Goal: Task Accomplishment & Management: Manage account settings

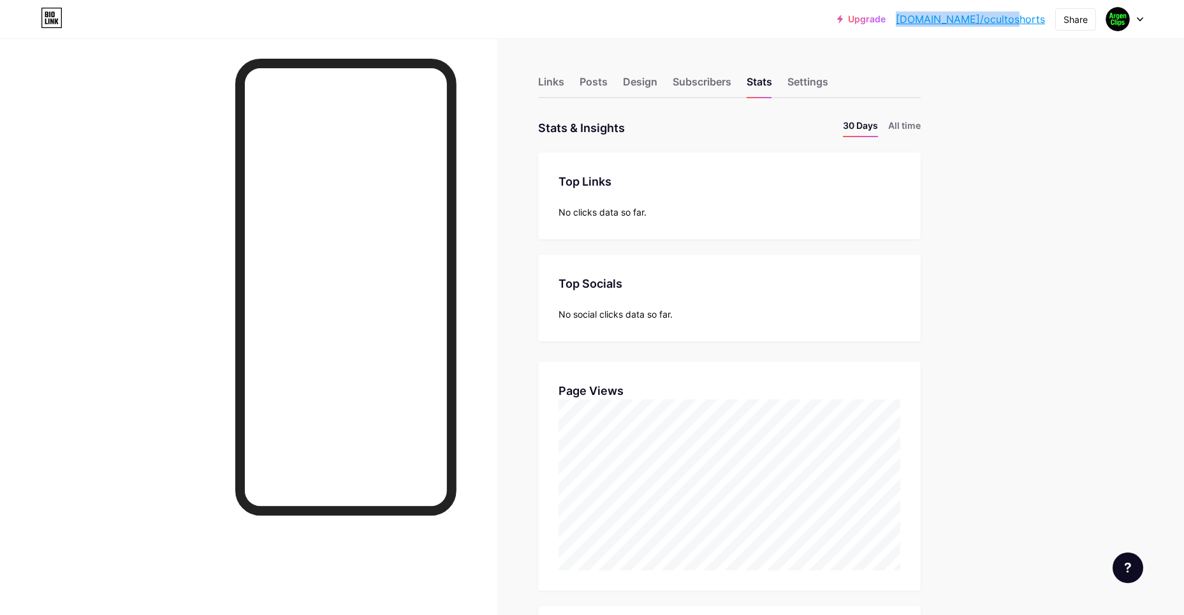
drag, startPoint x: 943, startPoint y: 18, endPoint x: 1046, endPoint y: 23, distance: 103.4
click at [1046, 23] on div "Upgrade [DOMAIN_NAME]/oculto... [DOMAIN_NAME]/ocultoshorts Share Switch account…" at bounding box center [990, 19] width 306 height 23
click at [990, 101] on div "Upgrade [DOMAIN_NAME]/oculto... [DOMAIN_NAME]/ocultoshorts Share Switch account…" at bounding box center [592, 595] width 1184 height 1191
click at [1031, 17] on link "[DOMAIN_NAME]/ocultoshorts" at bounding box center [970, 18] width 149 height 15
click at [1142, 12] on div at bounding box center [1124, 19] width 37 height 23
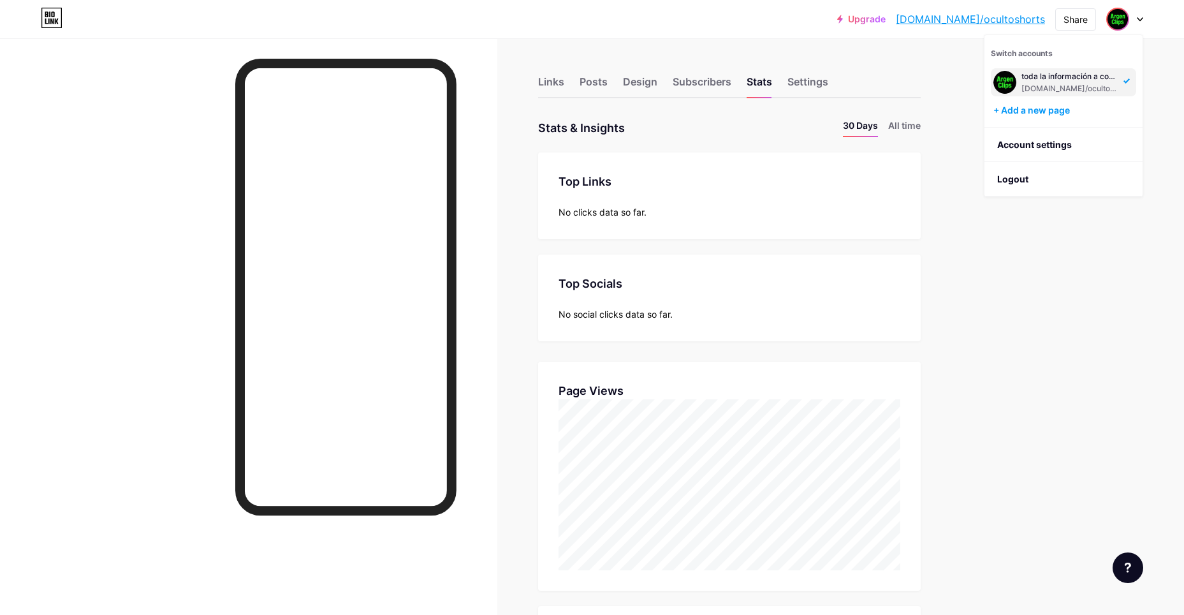
click at [963, 198] on div "Links Posts Design Subscribers Stats Settings Stats & Insights Page Stats 30 Da…" at bounding box center [487, 614] width 974 height 1153
click at [559, 86] on div "Links" at bounding box center [551, 85] width 26 height 23
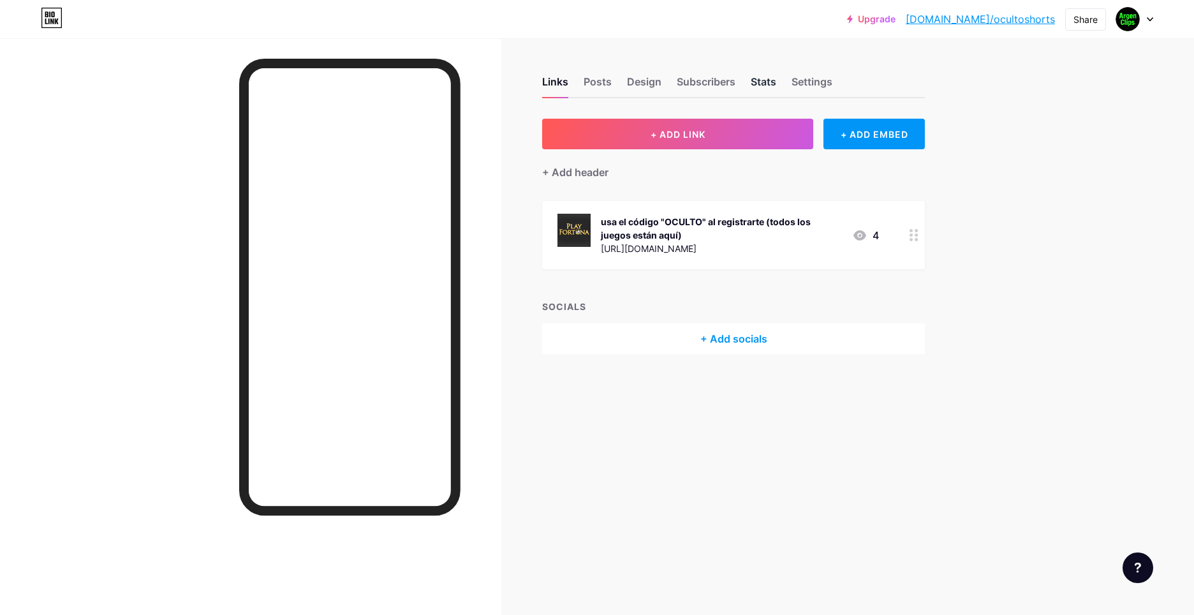
click at [758, 85] on div "Stats" at bounding box center [764, 85] width 26 height 23
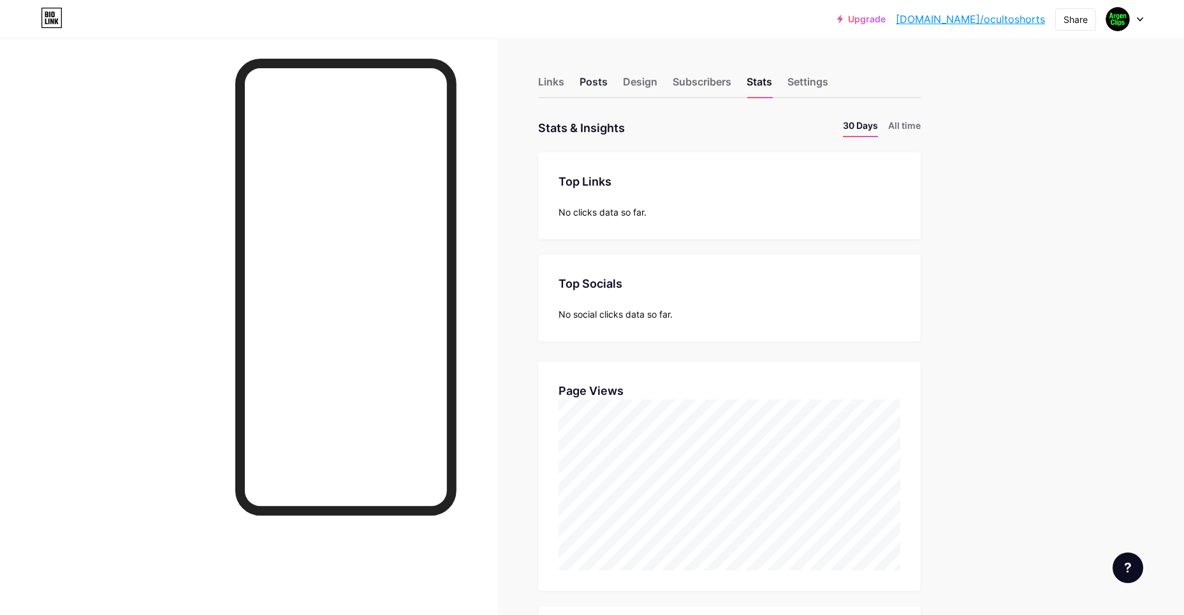
scroll to position [615, 1184]
click at [603, 84] on div "Posts" at bounding box center [594, 85] width 28 height 23
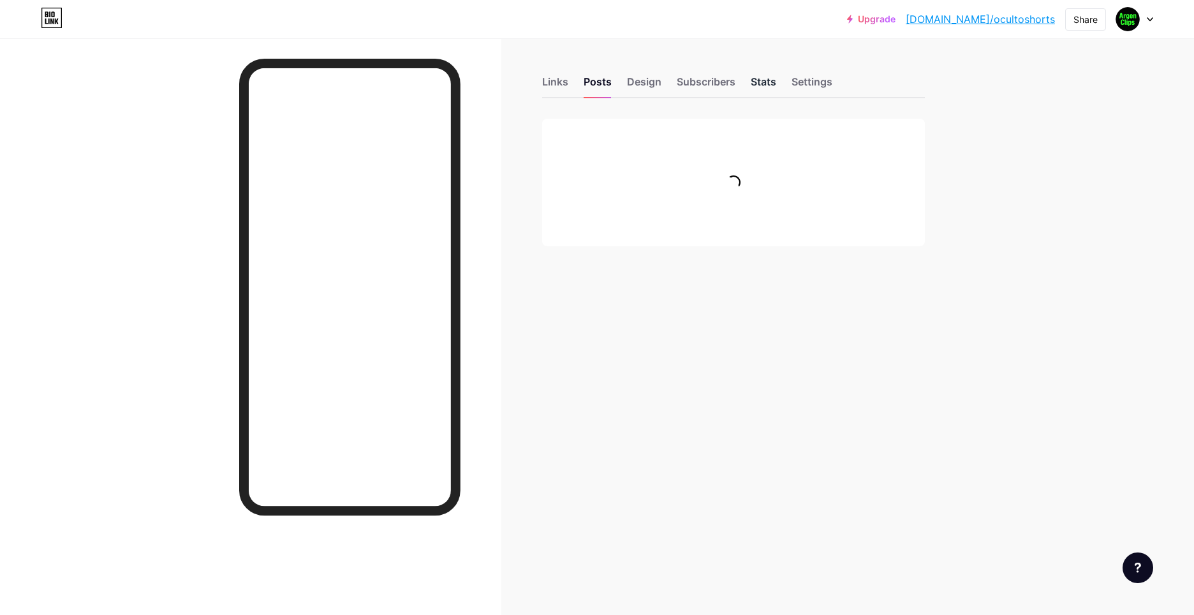
click at [763, 89] on div "Stats" at bounding box center [764, 85] width 26 height 23
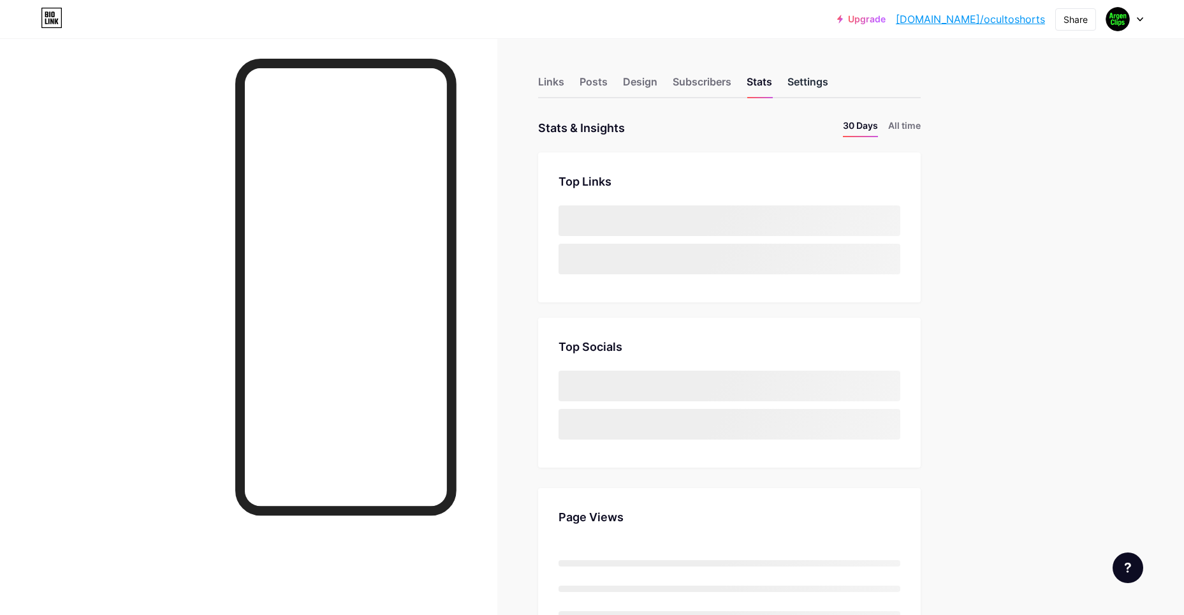
click at [800, 85] on div "Settings" at bounding box center [808, 85] width 41 height 23
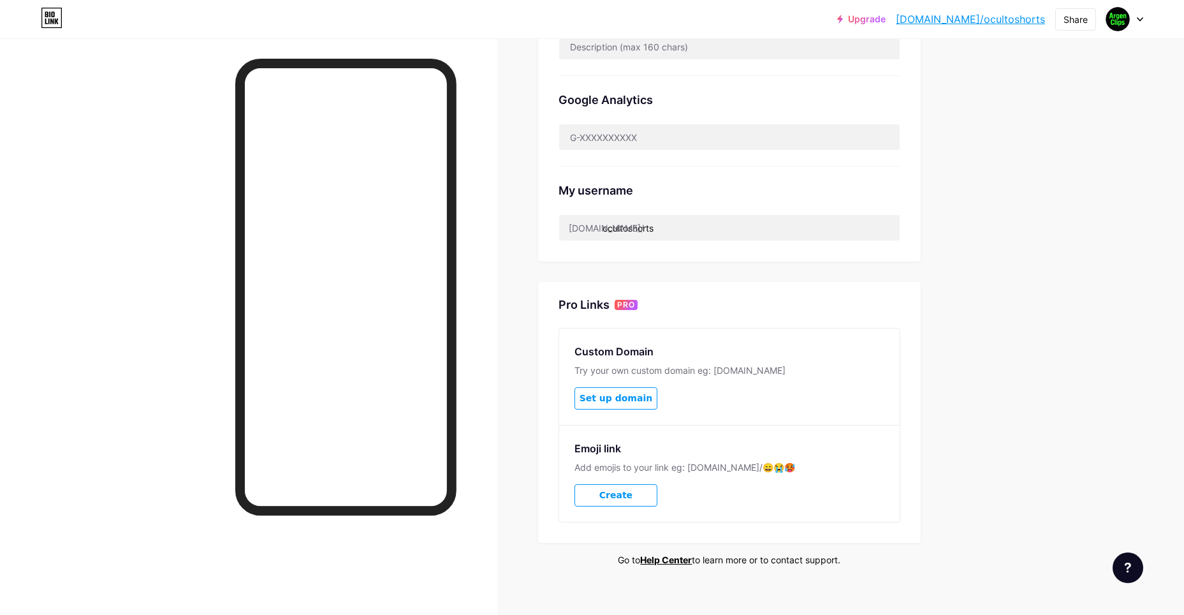
scroll to position [383, 0]
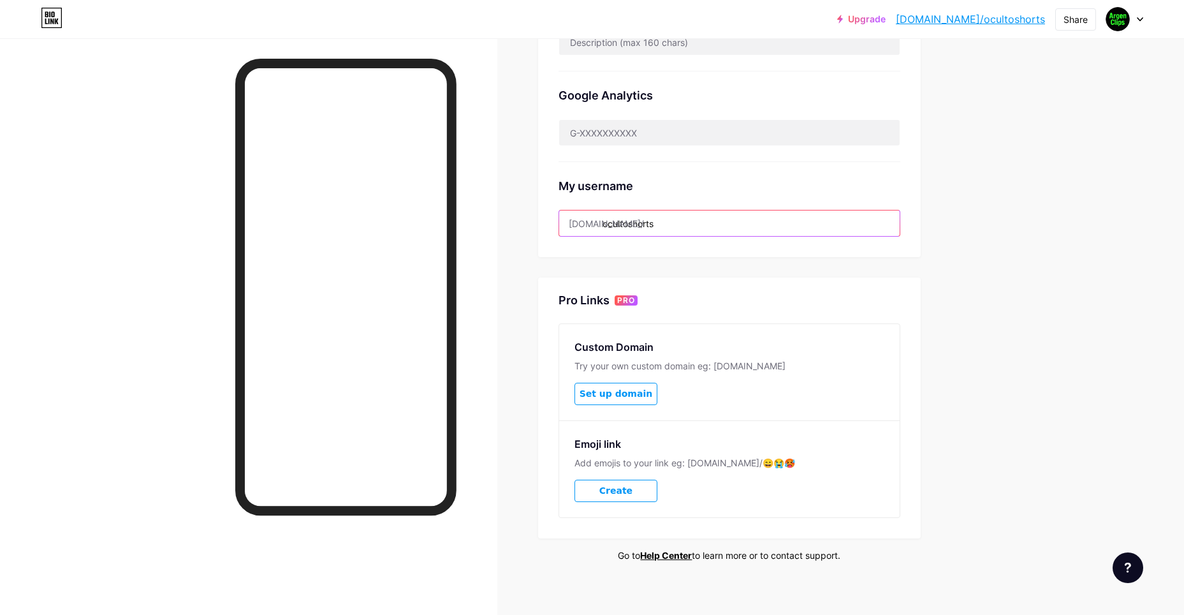
click at [665, 226] on input "ocultoshorts" at bounding box center [729, 223] width 341 height 26
drag, startPoint x: 674, startPoint y: 223, endPoint x: 608, endPoint y: 224, distance: 65.7
click at [608, 224] on input "ocultoshorts" at bounding box center [729, 223] width 341 height 26
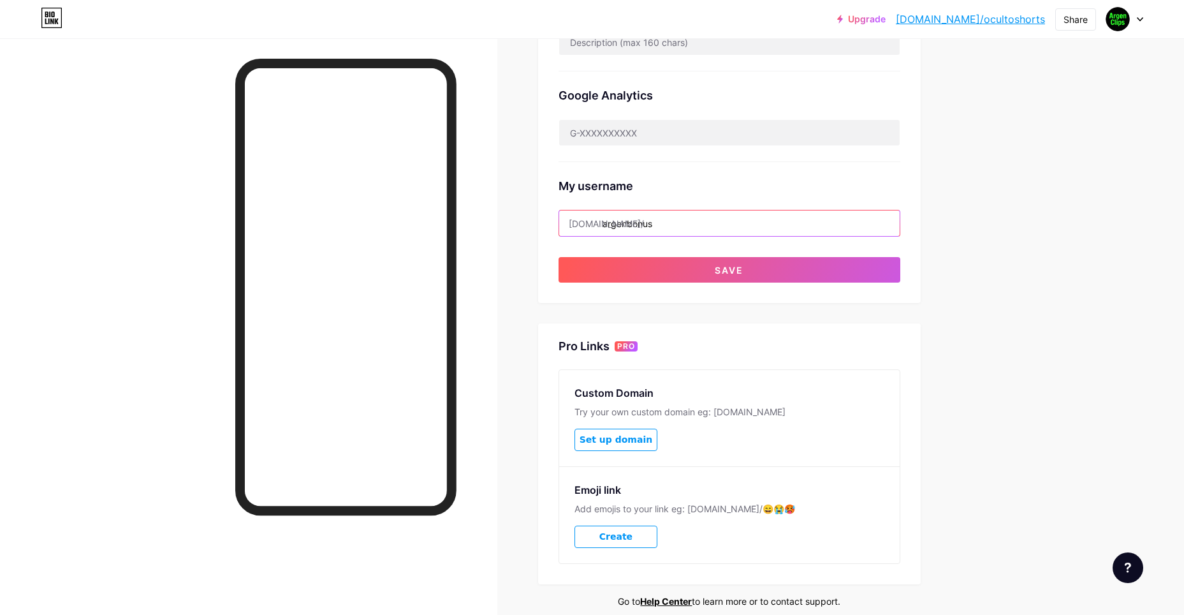
type input "argenbonus"
click at [643, 261] on button "Save" at bounding box center [730, 270] width 342 height 26
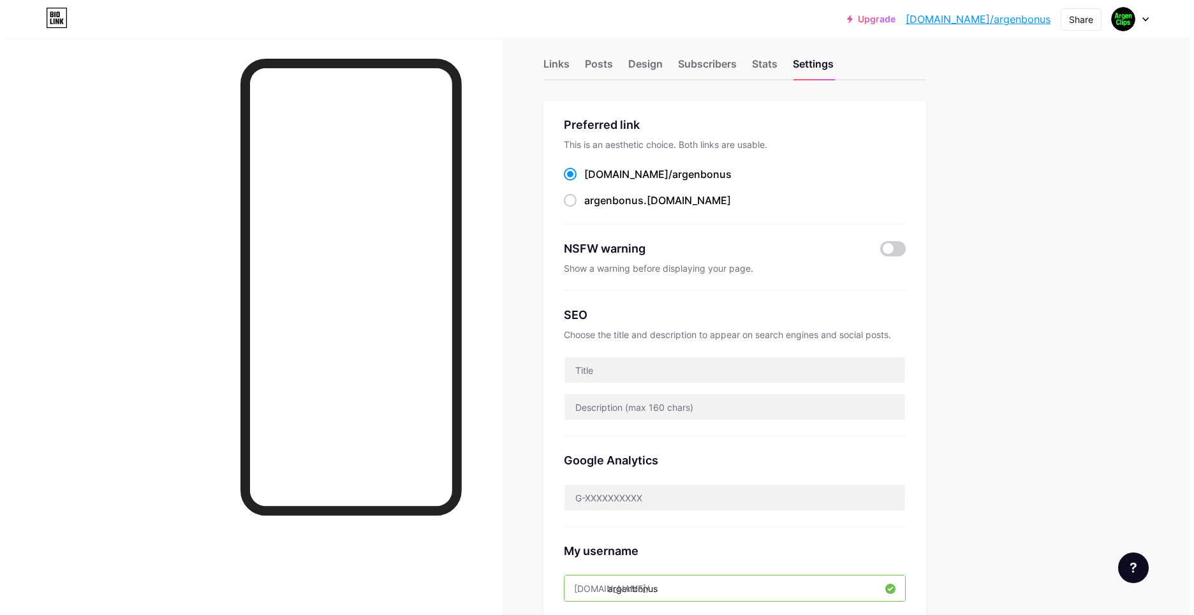
scroll to position [0, 0]
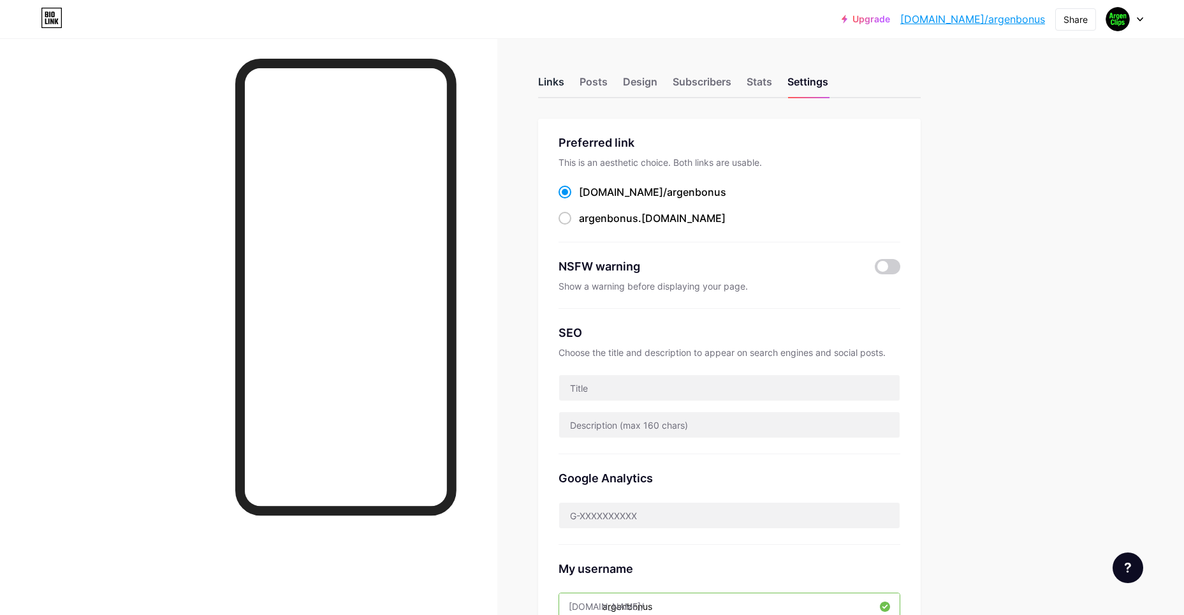
click at [564, 78] on div "Links" at bounding box center [551, 85] width 26 height 23
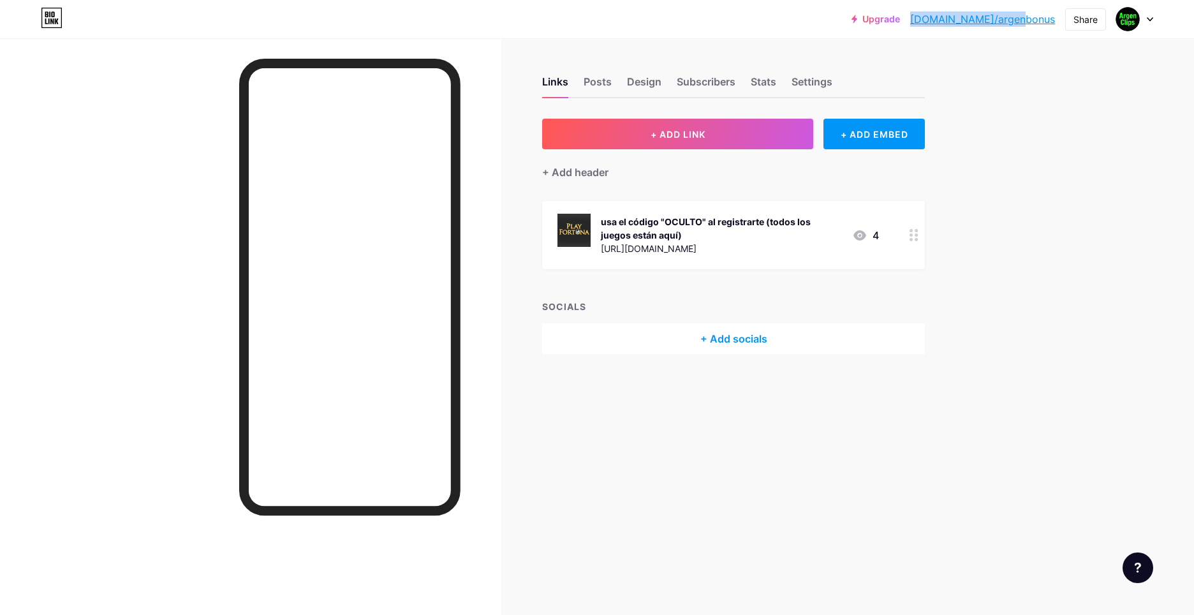
drag, startPoint x: 958, startPoint y: 18, endPoint x: 1055, endPoint y: 21, distance: 97.0
click at [1055, 21] on div "Upgrade [DOMAIN_NAME]/argenb... [DOMAIN_NAME]/argenbonus Share Switch accounts …" at bounding box center [1002, 19] width 302 height 23
copy link "[DOMAIN_NAME]/argenbonus"
click at [899, 232] on div "usa el código "OCULTO" al registrarte (todos los juegos están aquí) [URL][DOMAI…" at bounding box center [733, 235] width 383 height 68
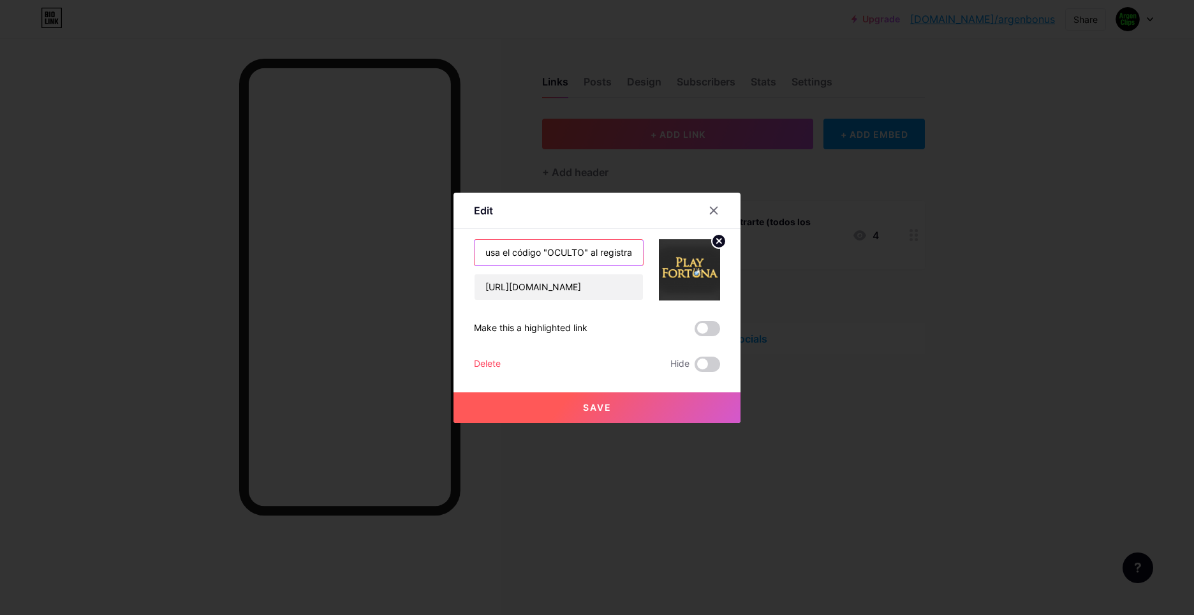
drag, startPoint x: 582, startPoint y: 253, endPoint x: 548, endPoint y: 251, distance: 33.2
click at [548, 251] on input "usa el código "OCULTO" al registrarte (todos los juegos están aquí)" at bounding box center [558, 253] width 168 height 26
type input "usa el código "CLIPS" al registrarte (todos los juegos están aquí)"
click at [599, 290] on input "[URL][DOMAIN_NAME]" at bounding box center [558, 287] width 168 height 26
click at [622, 404] on button "Save" at bounding box center [596, 407] width 287 height 31
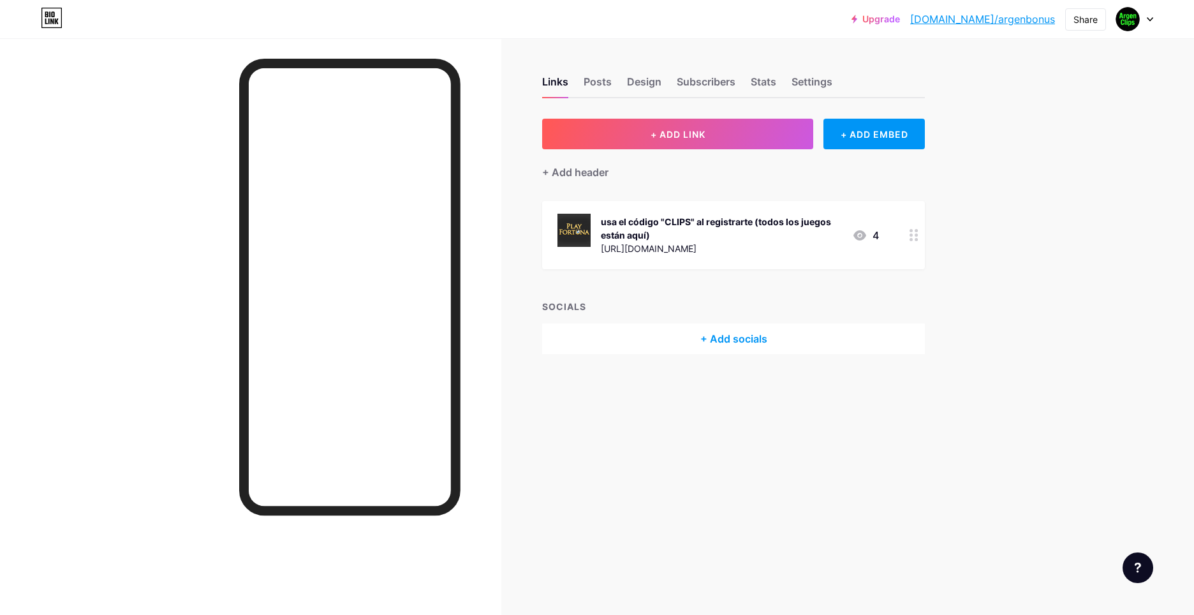
click at [892, 230] on div "usa el código "CLIPS" al registrarte (todos los juegos están aquí) [URL][DOMAIN…" at bounding box center [733, 235] width 383 height 68
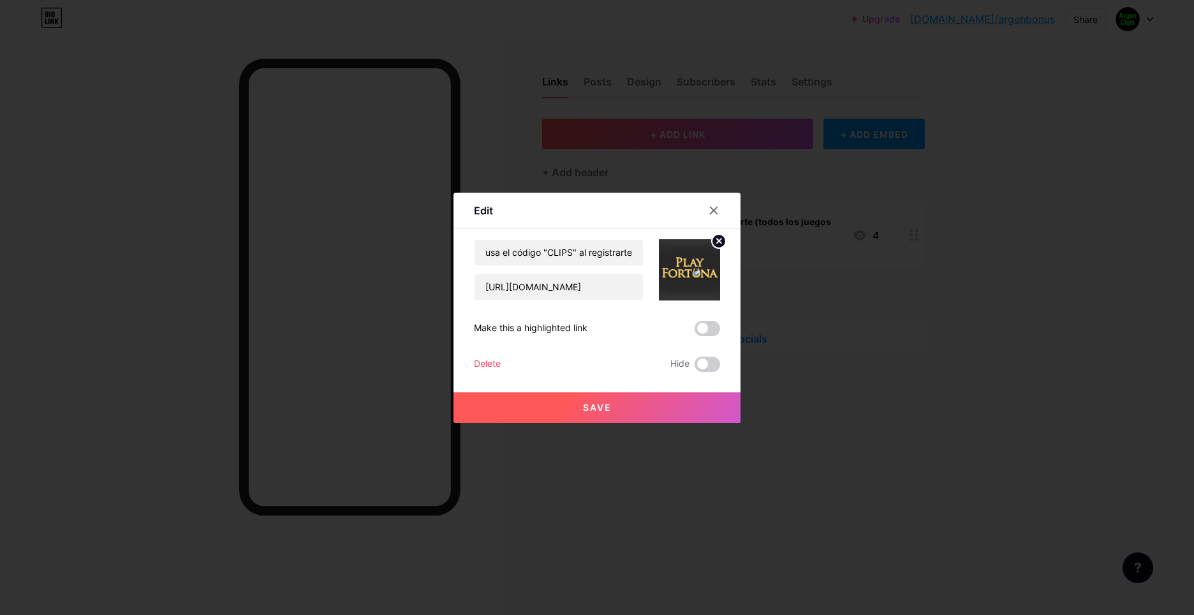
click at [721, 325] on div "Edit Content YouTube Play YouTube video without leaving your page. ADD Vimeo Pl…" at bounding box center [596, 308] width 287 height 230
click at [715, 328] on span at bounding box center [707, 328] width 26 height 15
click at [694, 332] on input "checkbox" at bounding box center [694, 332] width 0 height 0
click at [635, 410] on button "Save" at bounding box center [596, 407] width 287 height 31
